Goal: Navigation & Orientation: Find specific page/section

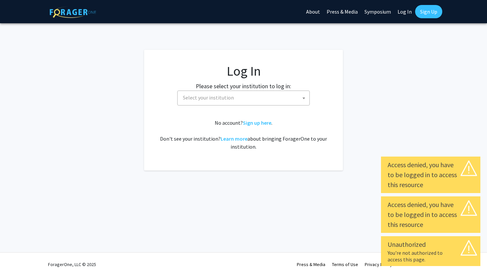
click at [406, 11] on link "Log In" at bounding box center [404, 11] width 21 height 23
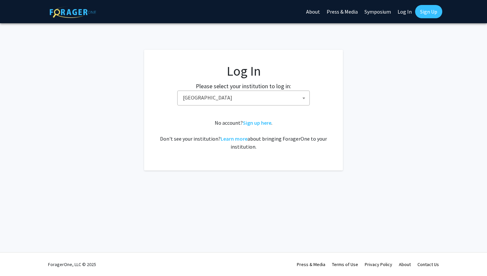
click at [406, 11] on link "Log In" at bounding box center [404, 11] width 21 height 23
click at [297, 102] on span "[GEOGRAPHIC_DATA]" at bounding box center [244, 98] width 129 height 14
click at [299, 101] on span "[GEOGRAPHIC_DATA]" at bounding box center [244, 98] width 129 height 14
click at [409, 12] on link "Log In" at bounding box center [404, 11] width 21 height 23
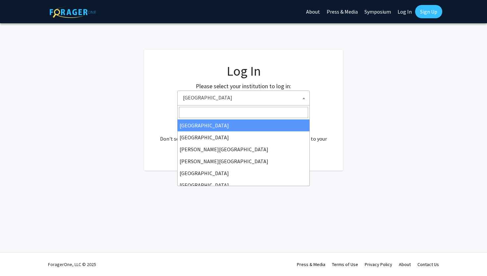
click at [252, 97] on span "[GEOGRAPHIC_DATA]" at bounding box center [244, 98] width 129 height 14
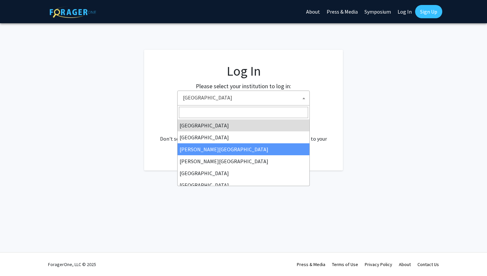
select select "5"
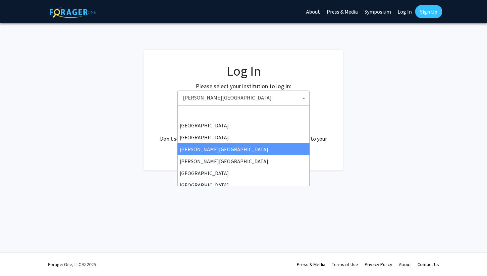
click at [239, 105] on span "[PERSON_NAME][GEOGRAPHIC_DATA]" at bounding box center [243, 97] width 132 height 15
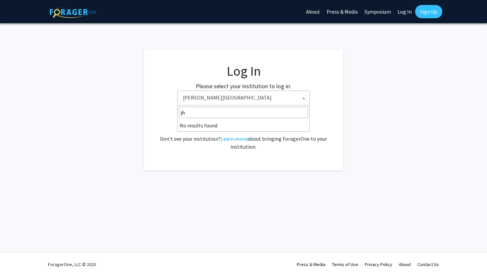
type input "j"
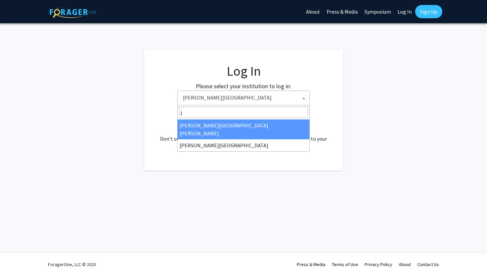
select select "1"
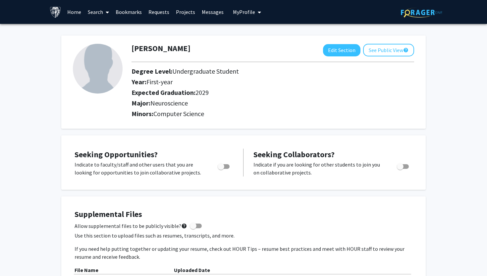
click at [72, 11] on link "Home" at bounding box center [74, 11] width 21 height 23
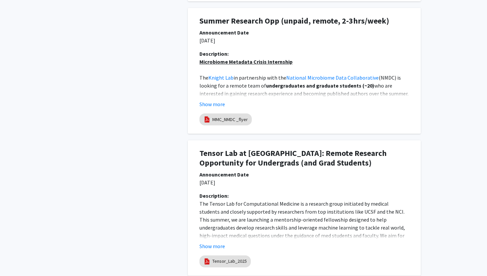
scroll to position [555, 0]
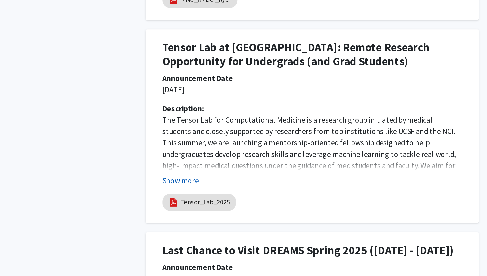
click at [212, 199] on button "Show more" at bounding box center [212, 197] width 26 height 8
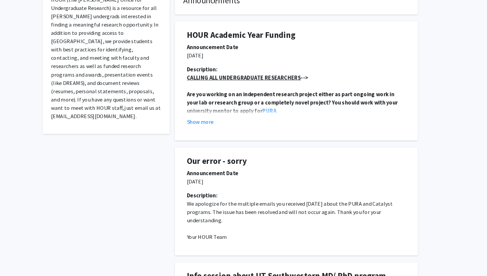
scroll to position [132, 0]
